Goal: Find specific page/section

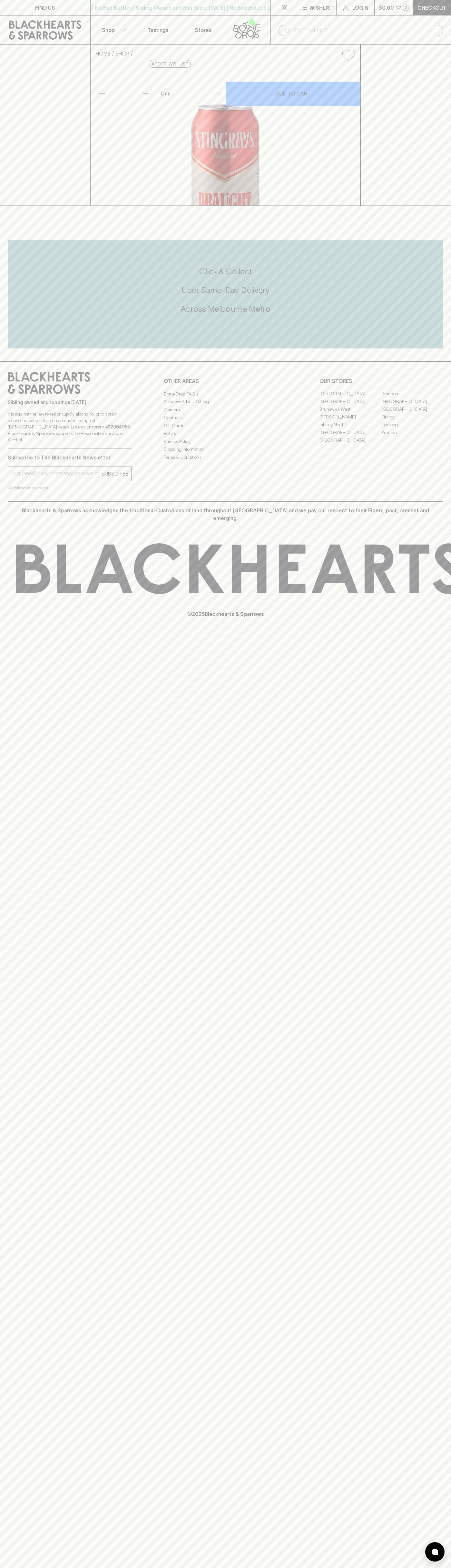
click at [351, 398] on link "[GEOGRAPHIC_DATA]" at bounding box center [351, 394] width 62 height 8
